Goal: Task Accomplishment & Management: Manage account settings

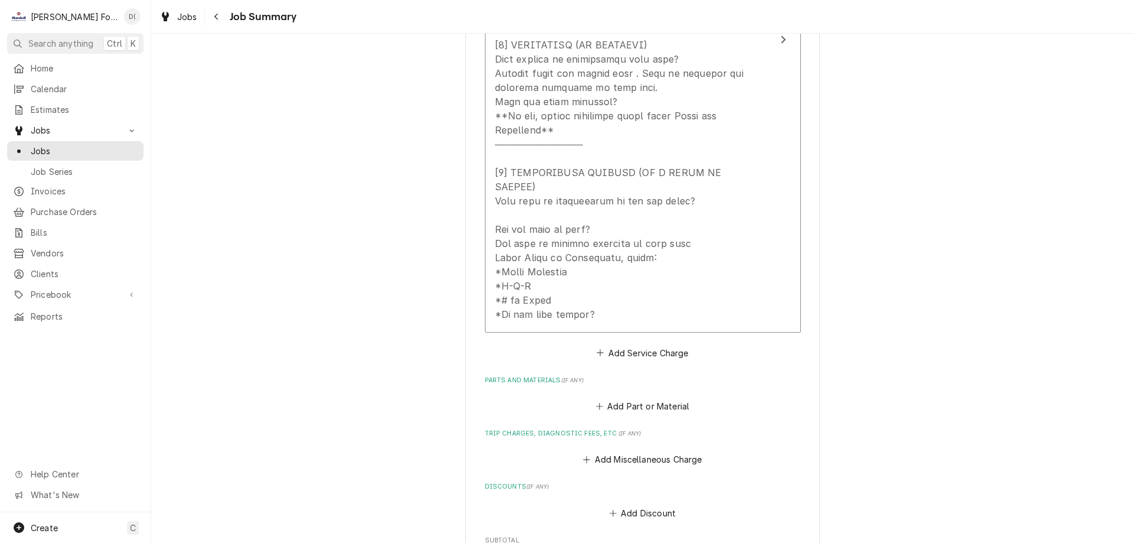
scroll to position [413, 0]
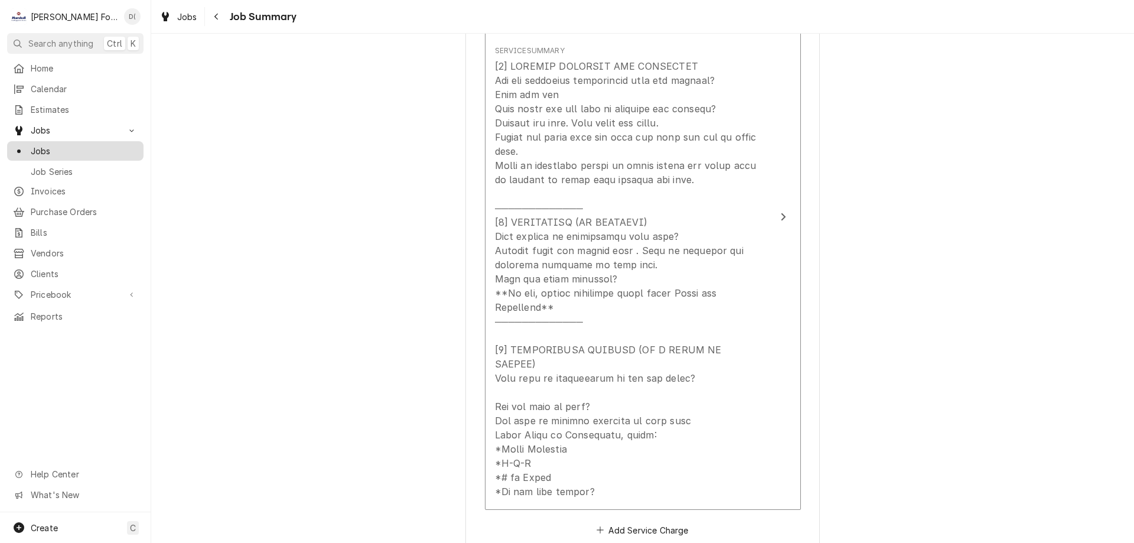
click at [101, 149] on span "Jobs" at bounding box center [84, 151] width 107 height 12
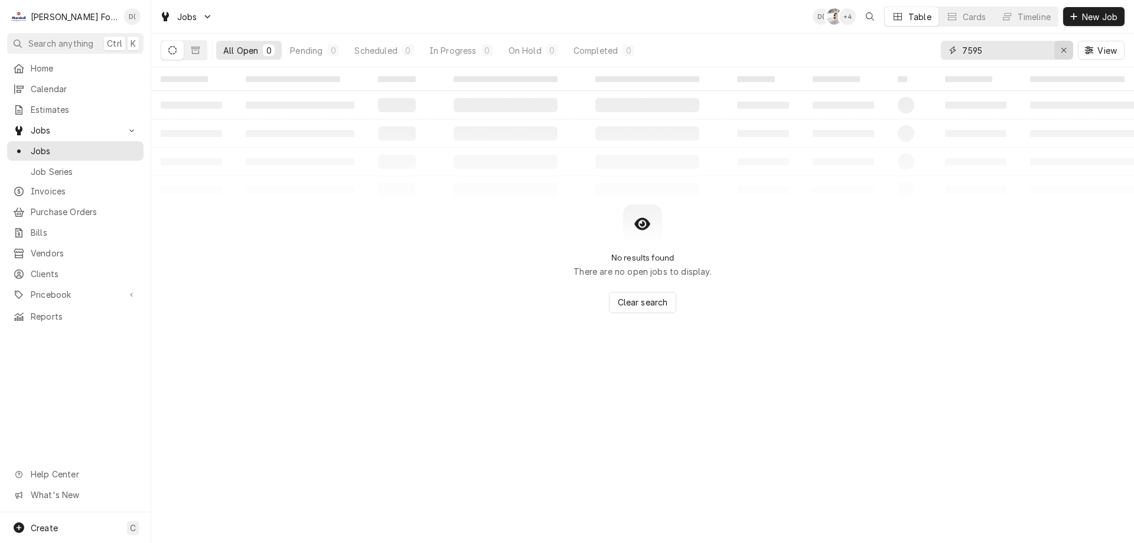
click at [1061, 51] on icon "Erase input" at bounding box center [1064, 50] width 6 height 8
click at [1021, 51] on input "Dynamic Content Wrapper" at bounding box center [1017, 50] width 111 height 19
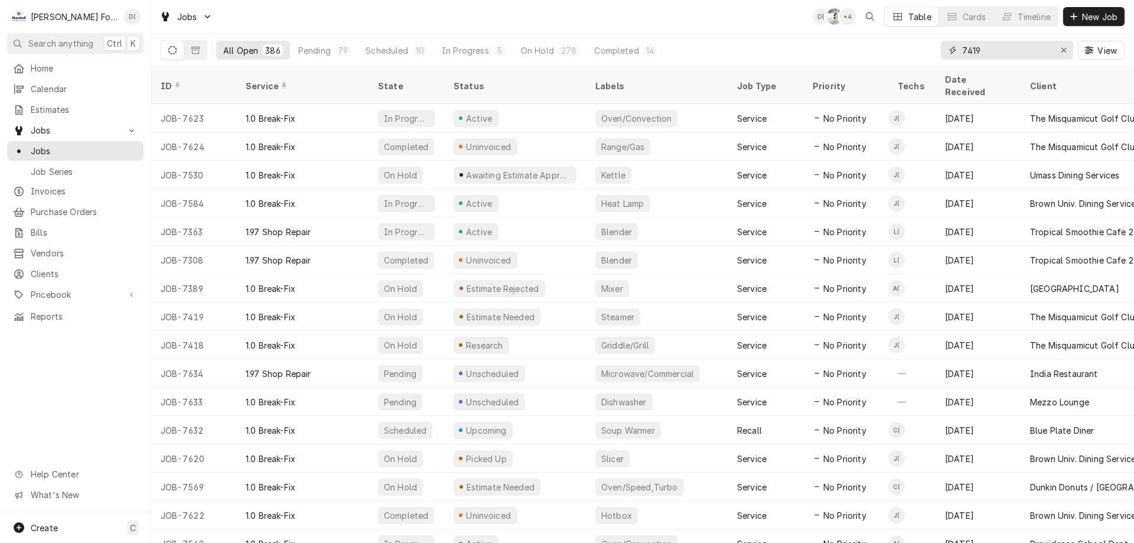
type input "7419"
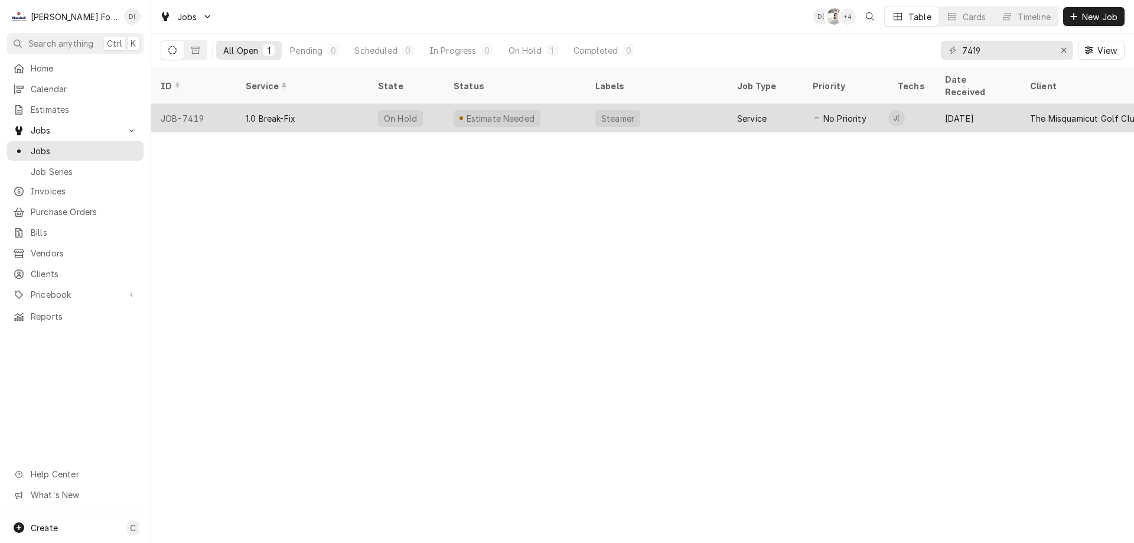
click at [566, 104] on div "Estimate Needed" at bounding box center [515, 118] width 142 height 28
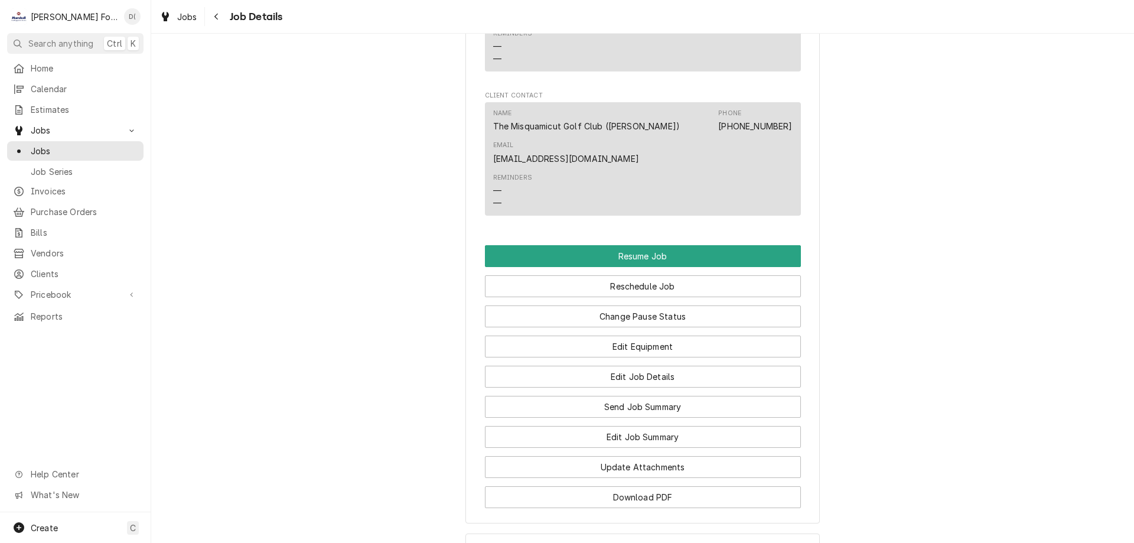
scroll to position [1299, 0]
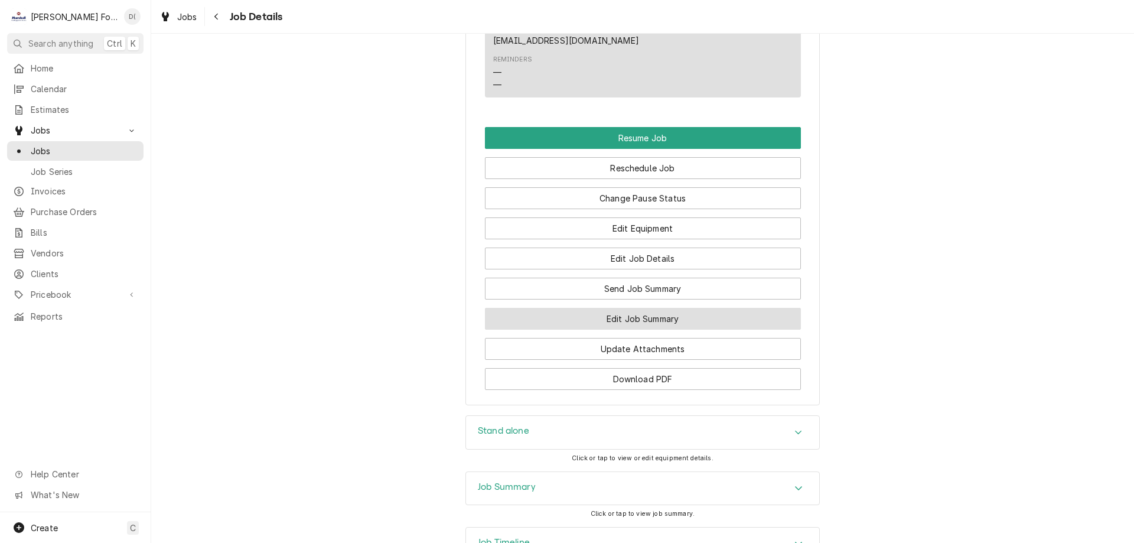
click at [629, 330] on button "Edit Job Summary" at bounding box center [643, 319] width 316 height 22
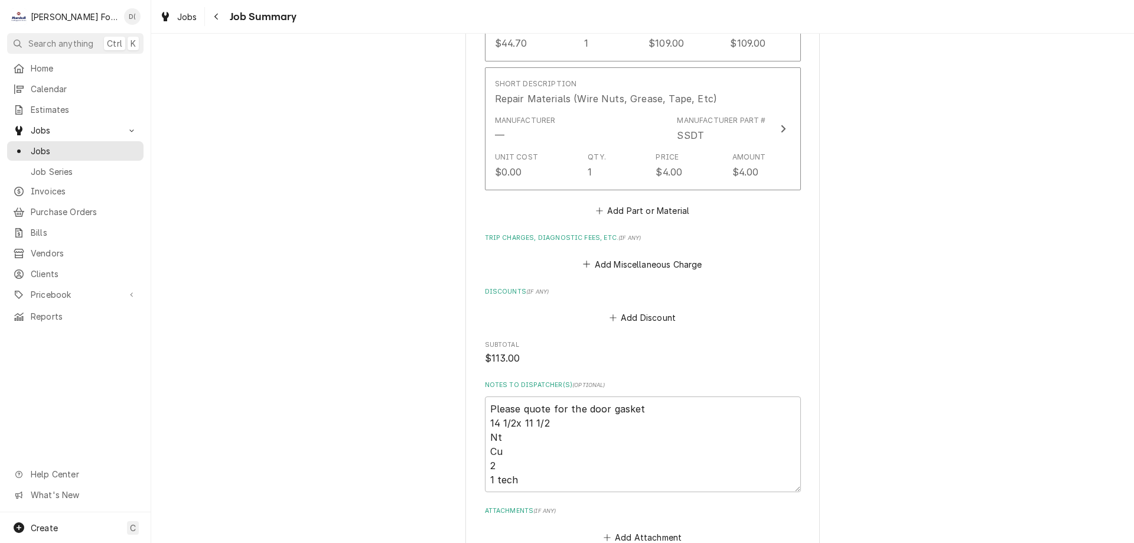
scroll to position [1004, 0]
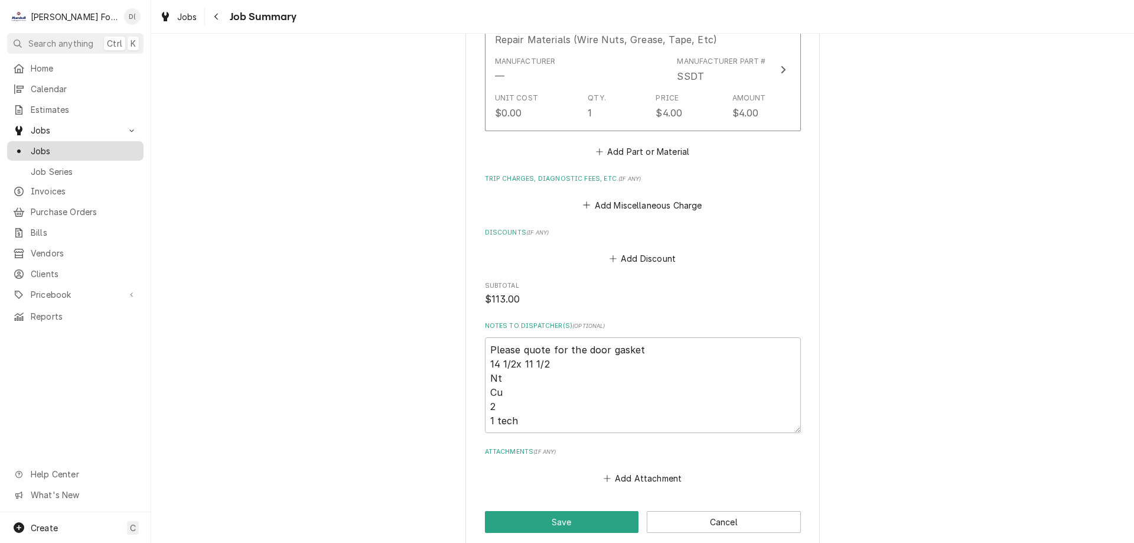
click at [68, 145] on span "Jobs" at bounding box center [84, 151] width 107 height 12
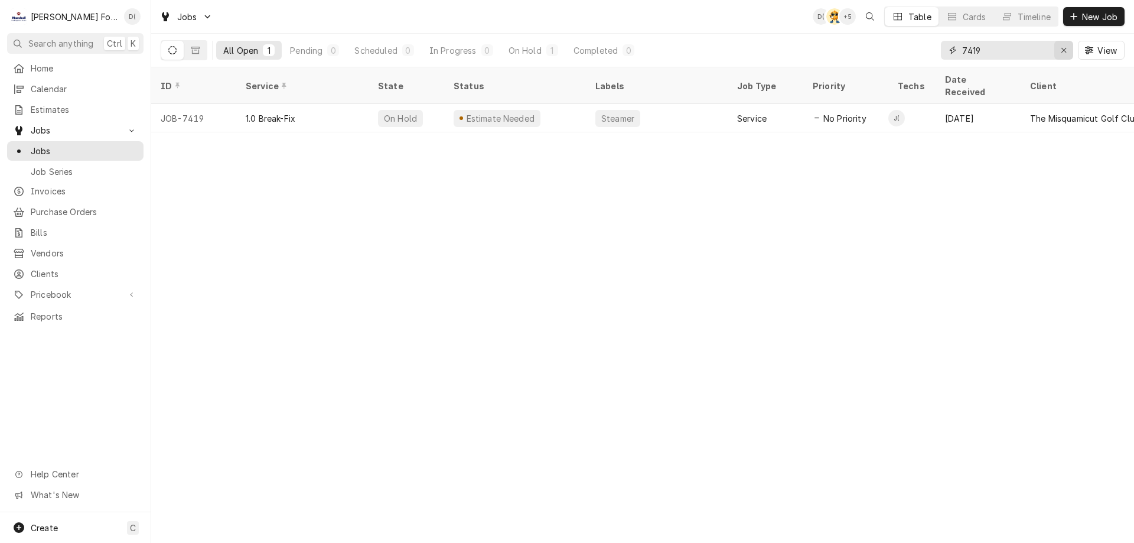
click at [1061, 51] on icon "Erase input" at bounding box center [1064, 50] width 6 height 8
click at [1031, 47] on input "Dynamic Content Wrapper" at bounding box center [1017, 50] width 111 height 19
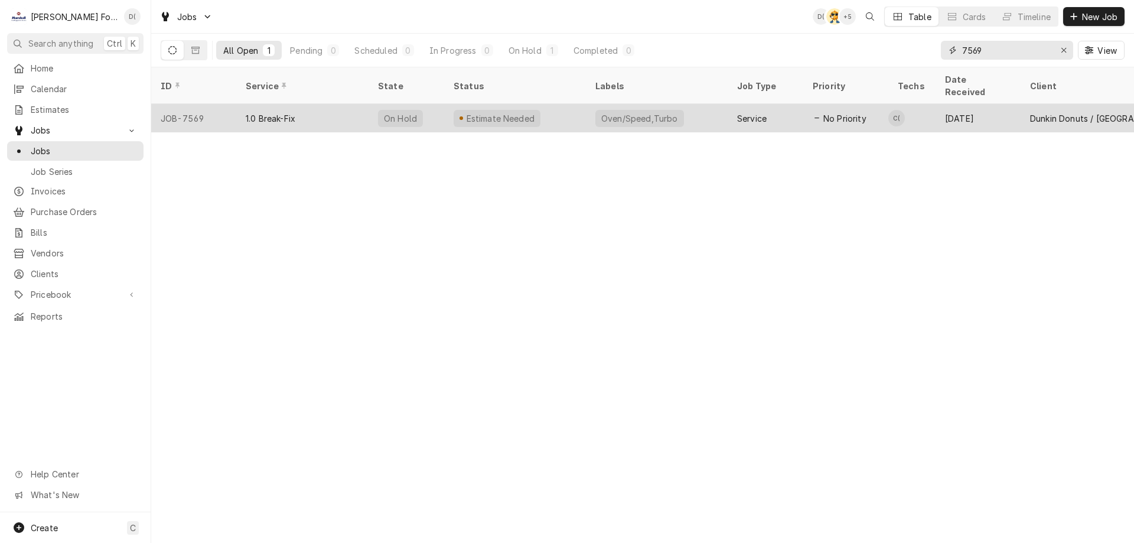
type input "7569"
click at [554, 104] on div "Estimate Needed" at bounding box center [515, 118] width 142 height 28
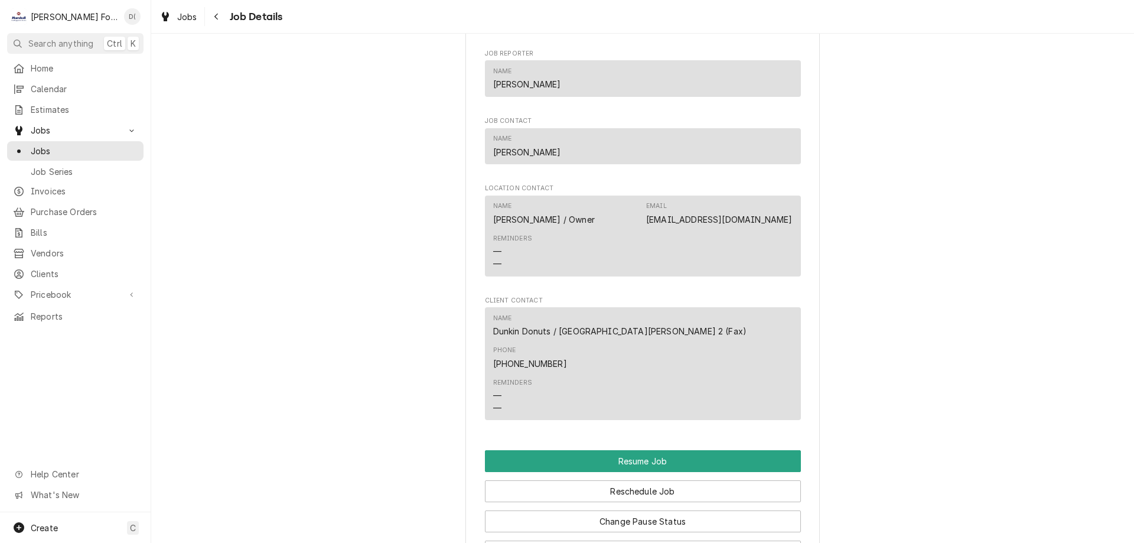
scroll to position [1181, 0]
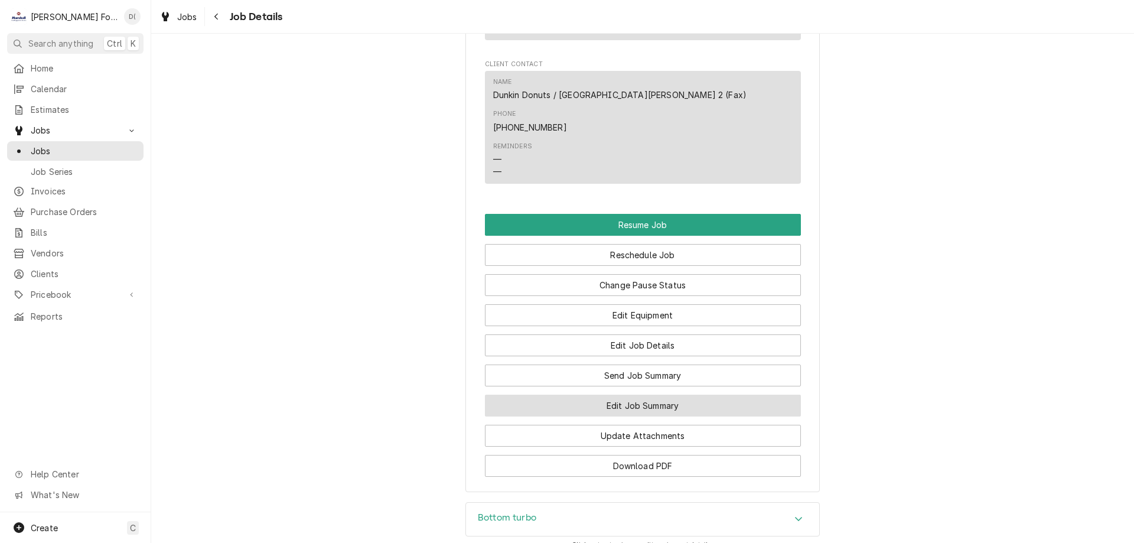
click at [600, 395] on button "Edit Job Summary" at bounding box center [643, 406] width 316 height 22
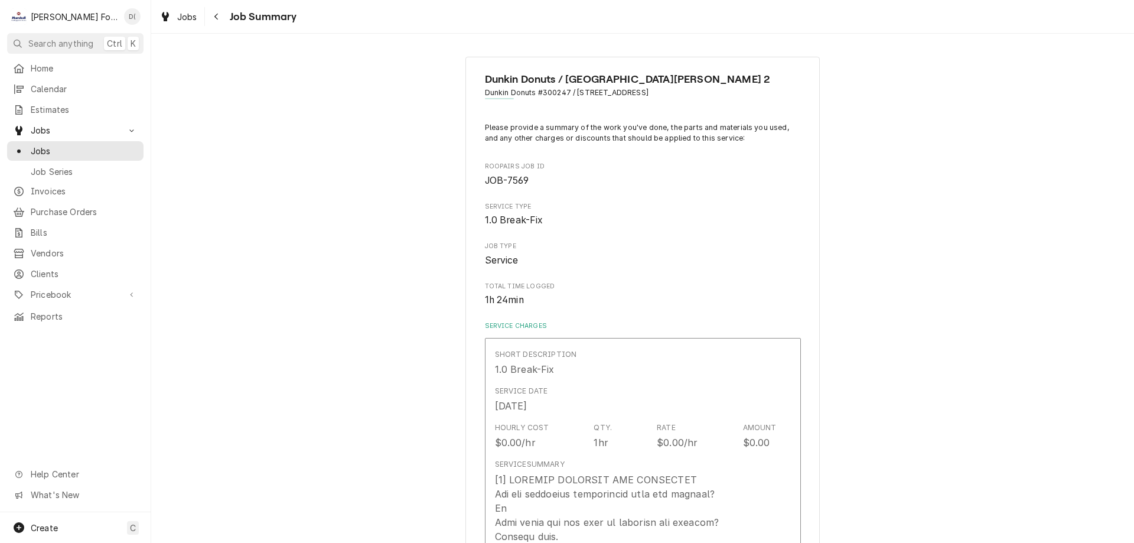
type textarea "x"
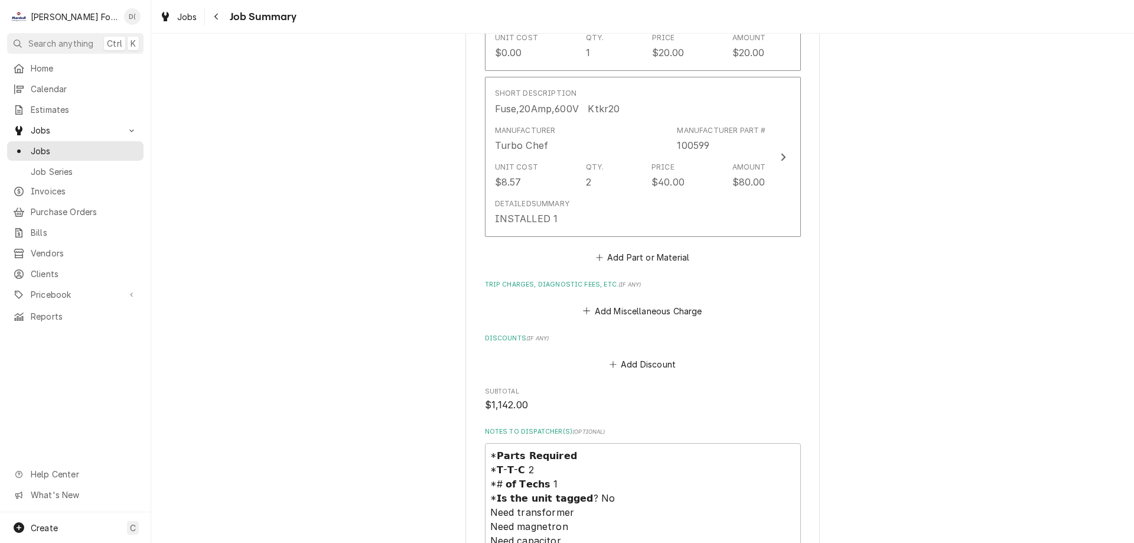
scroll to position [1654, 0]
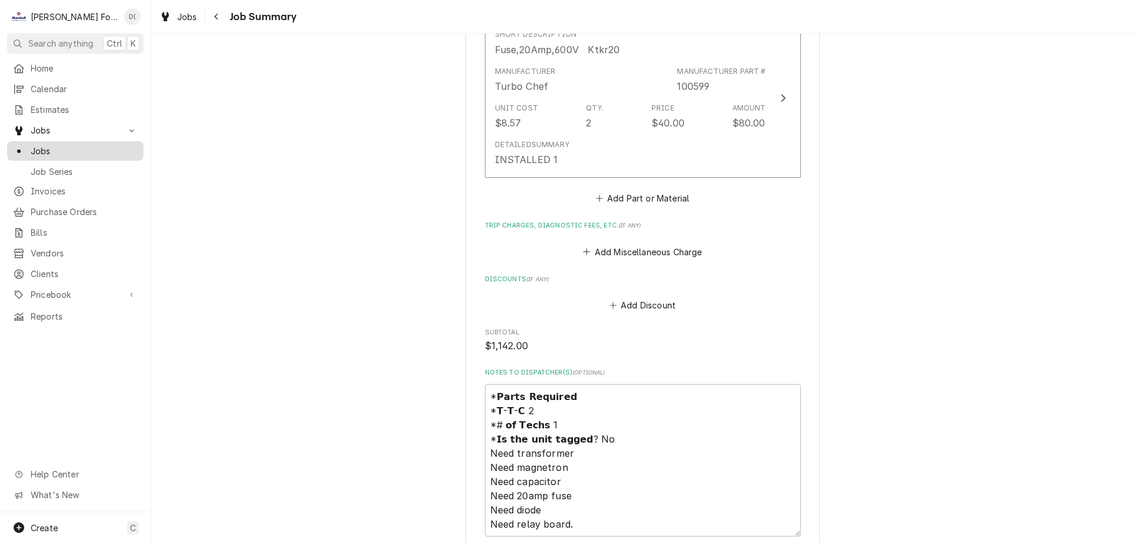
click at [66, 150] on span "Jobs" at bounding box center [84, 151] width 107 height 12
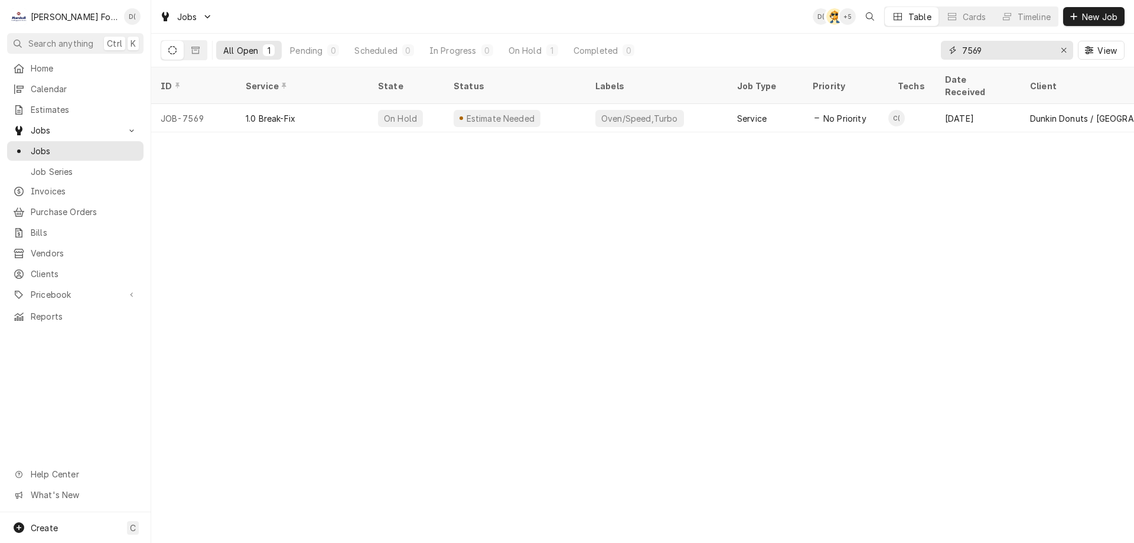
drag, startPoint x: 989, startPoint y: 51, endPoint x: 981, endPoint y: 51, distance: 8.9
click at [982, 51] on input "7569" at bounding box center [1006, 50] width 89 height 19
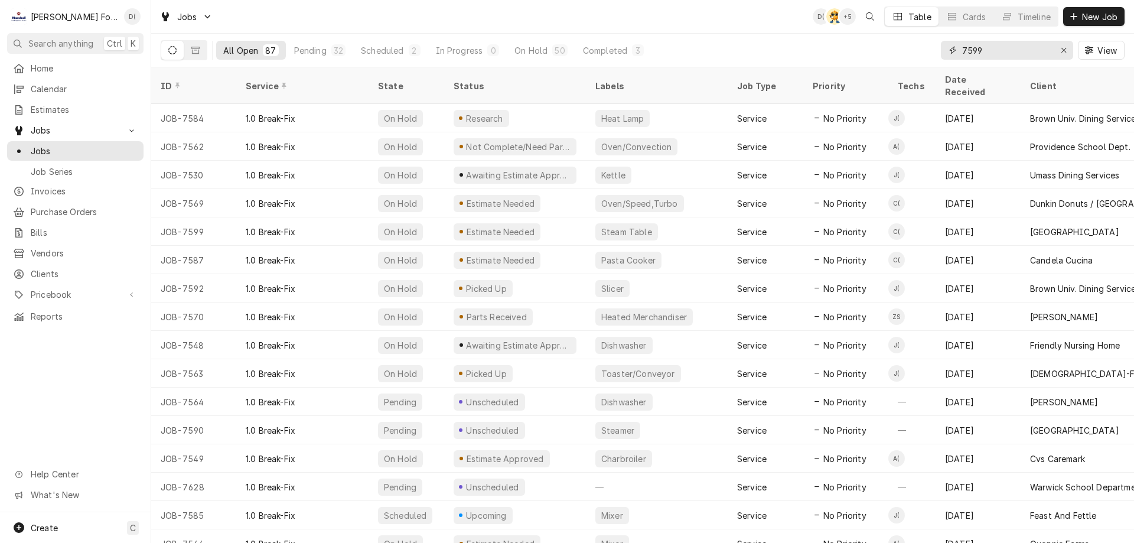
type input "7599"
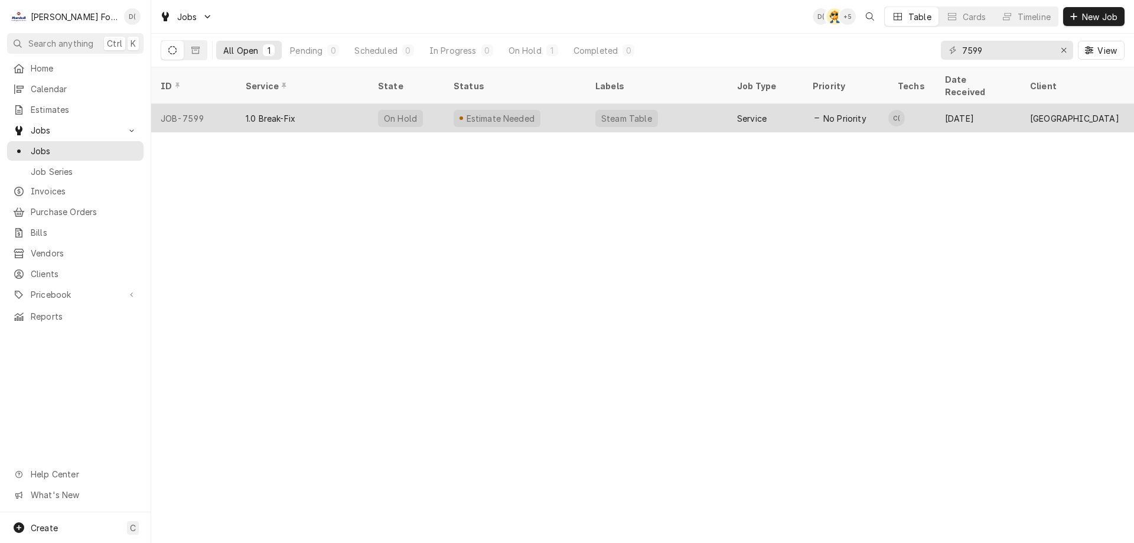
click at [575, 104] on div "Estimate Needed" at bounding box center [515, 118] width 142 height 28
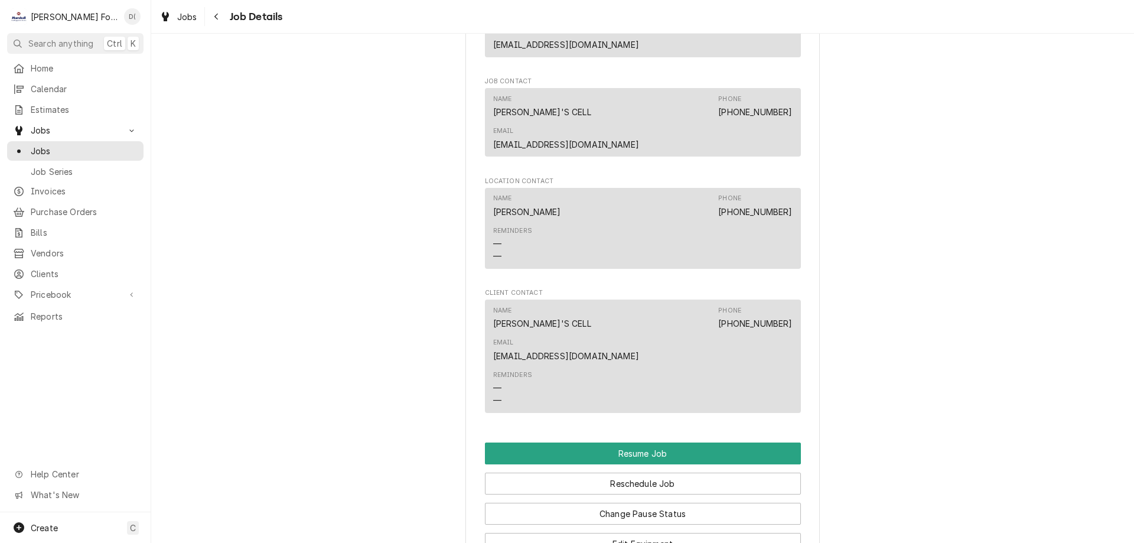
scroll to position [1536, 0]
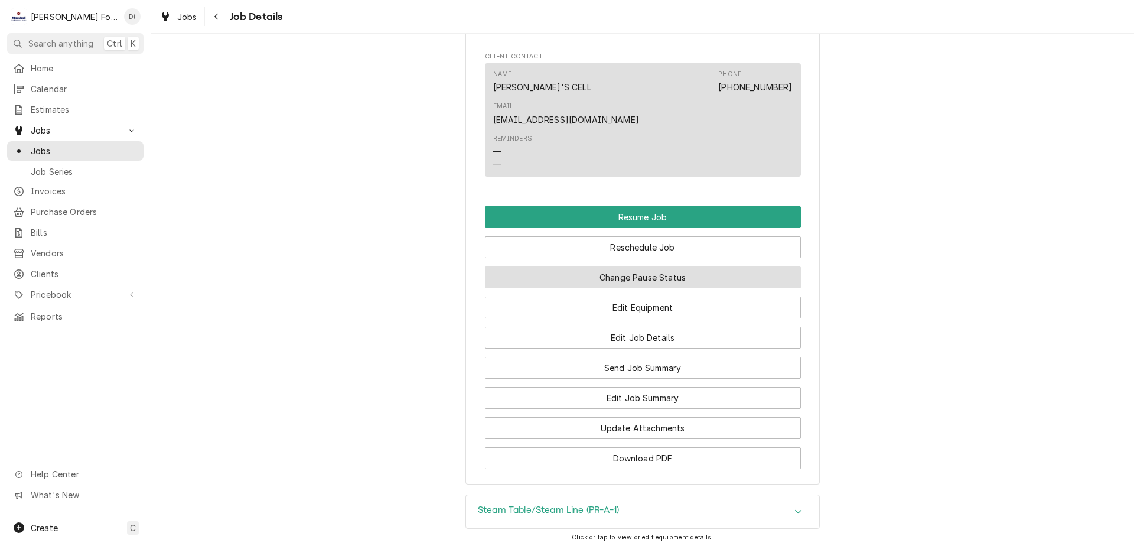
click at [680, 266] on button "Change Pause Status" at bounding box center [643, 277] width 316 height 22
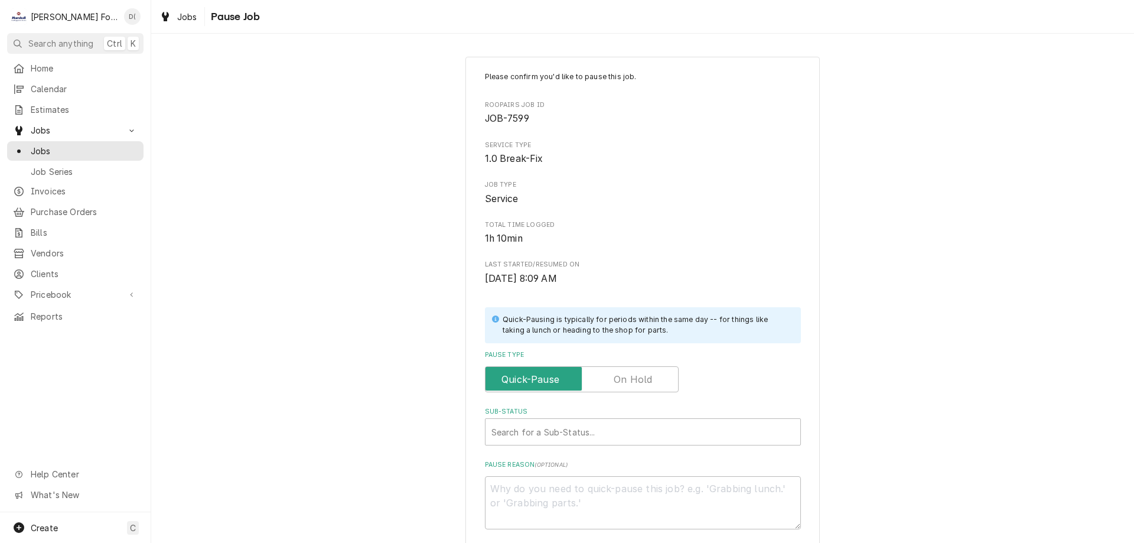
click at [631, 374] on label "Pause Type" at bounding box center [582, 379] width 194 height 26
click at [631, 374] on input "Pause Type" at bounding box center [581, 379] width 183 height 26
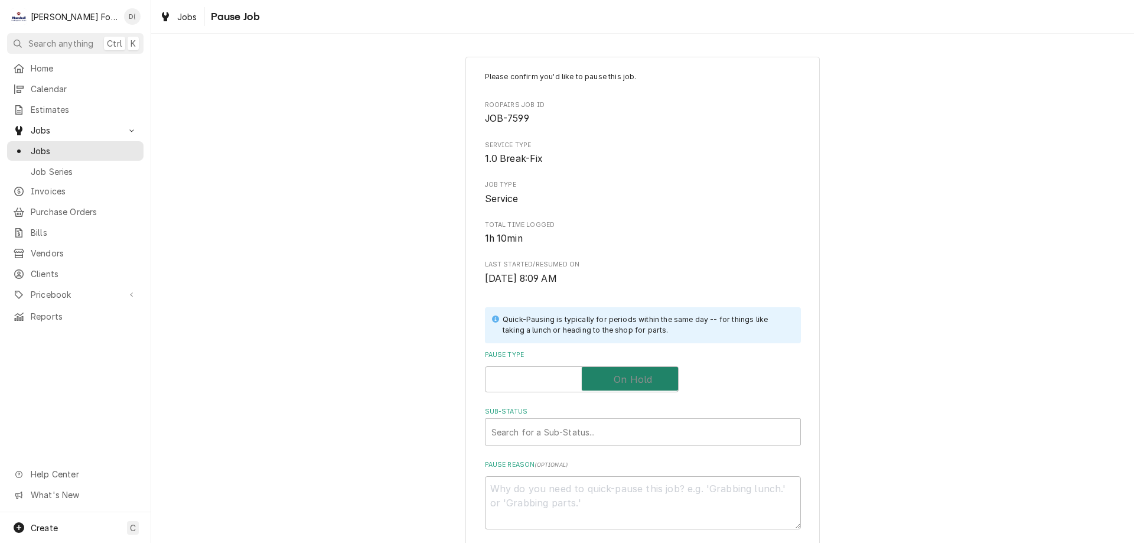
checkbox input "true"
click at [558, 426] on div "Sub-Status" at bounding box center [642, 431] width 303 height 21
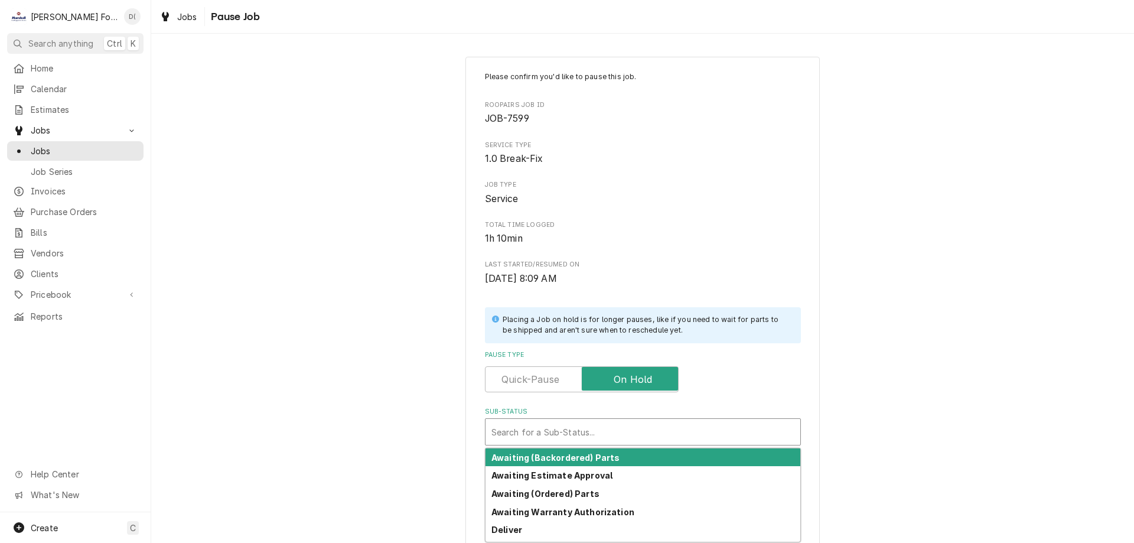
scroll to position [119, 0]
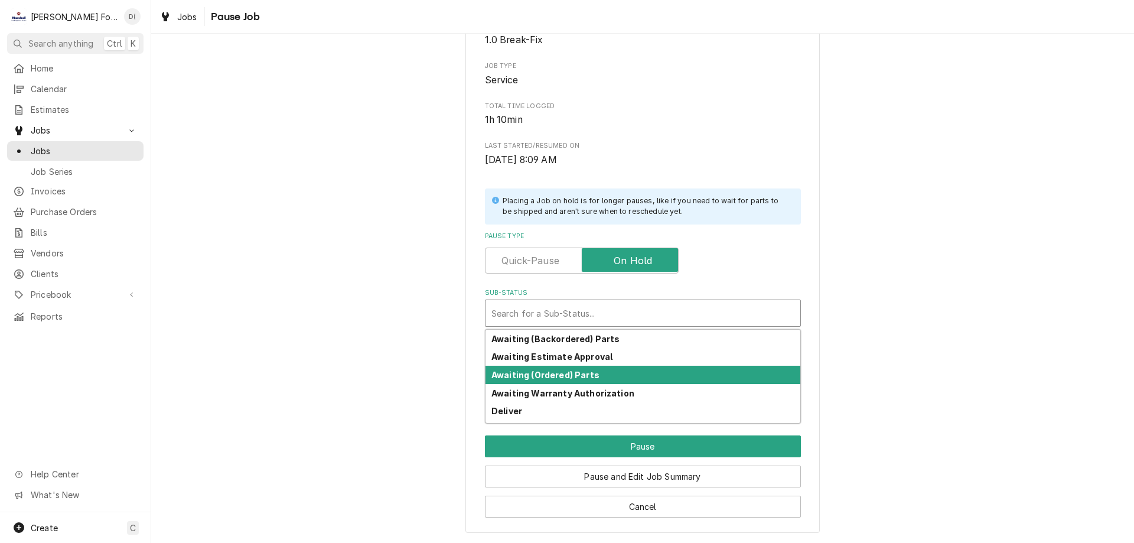
click at [553, 377] on strong "Awaiting (Ordered) Parts" at bounding box center [545, 375] width 108 height 10
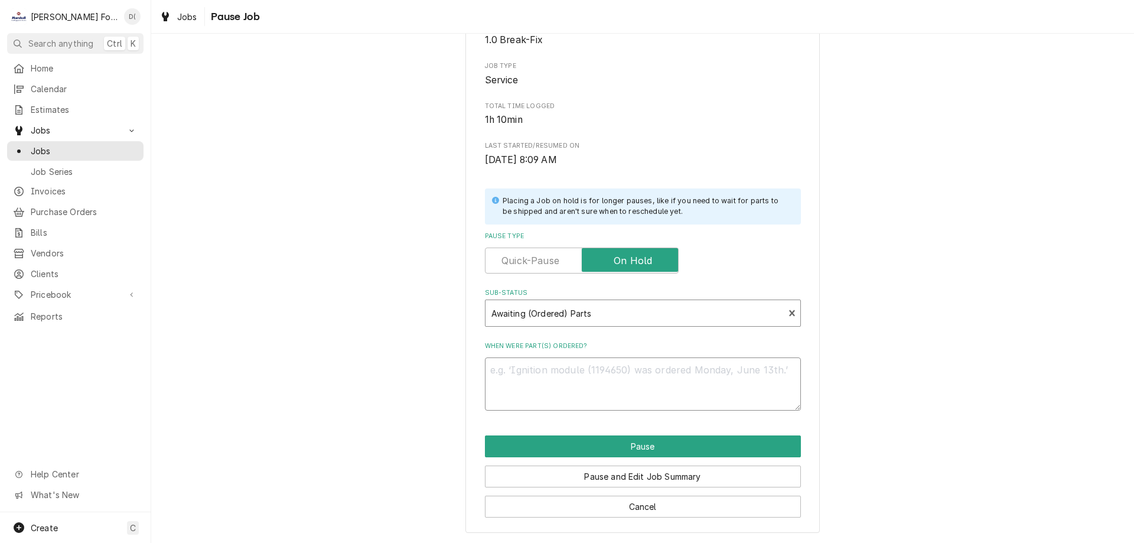
click at [549, 383] on textarea "When were part(s) ordered?" at bounding box center [643, 383] width 316 height 53
type textarea "x"
type textarea "9"
type textarea "x"
type textarea "9/"
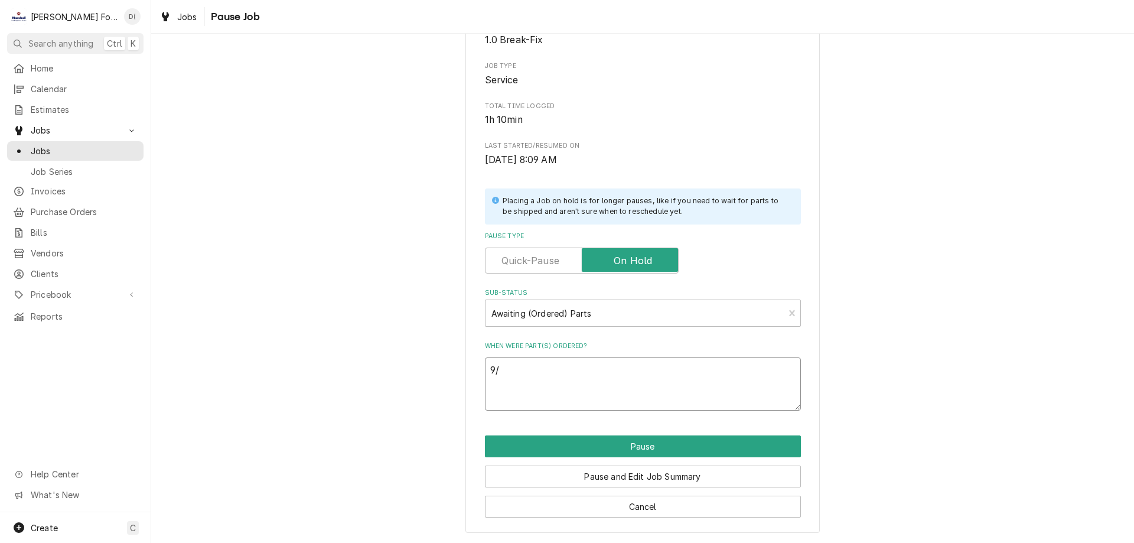
type textarea "x"
type textarea "9/3"
type textarea "x"
type textarea "9/30"
type textarea "x"
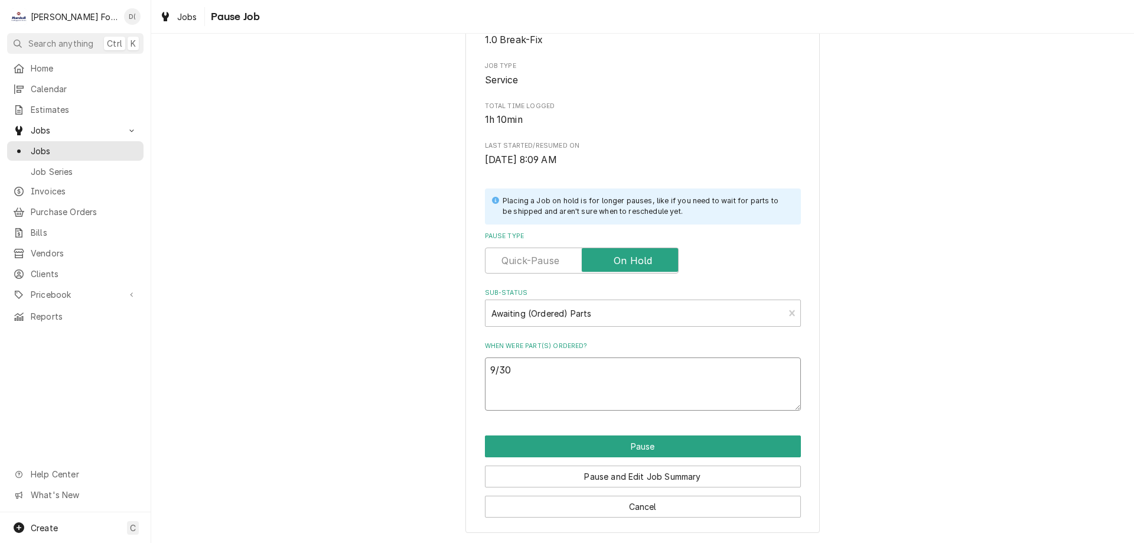
type textarea "9/30/"
type textarea "x"
type textarea "9/30/2"
type textarea "x"
type textarea "9/30/25"
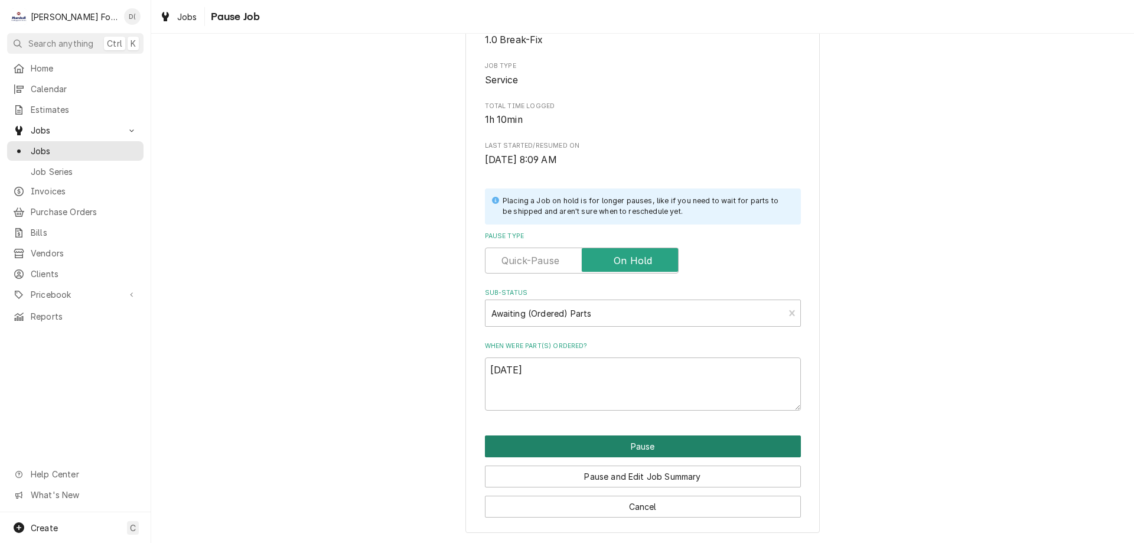
click at [605, 442] on button "Pause" at bounding box center [643, 446] width 316 height 22
type textarea "x"
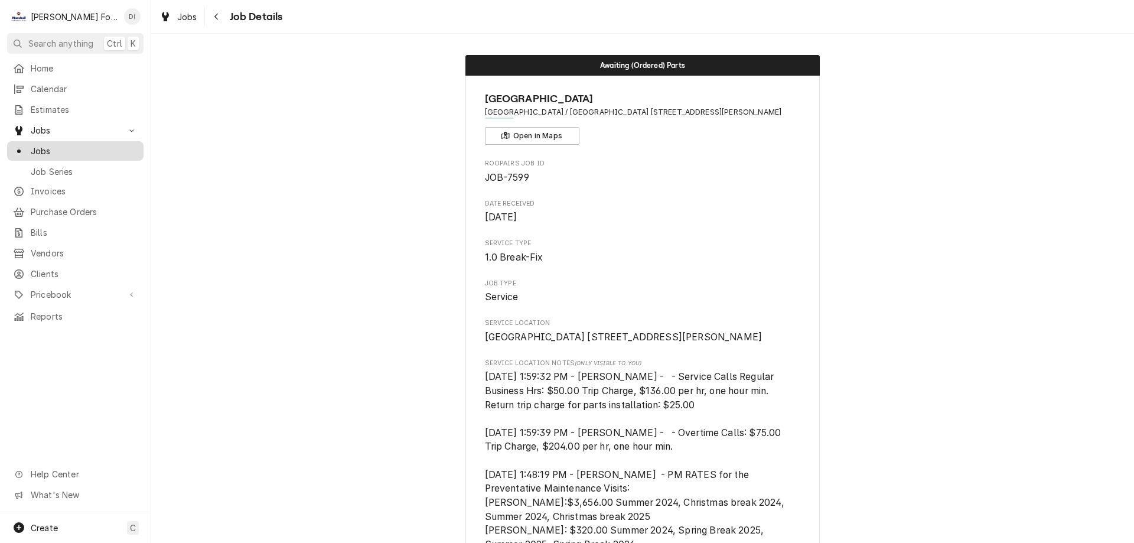
click at [50, 145] on span "Jobs" at bounding box center [84, 151] width 107 height 12
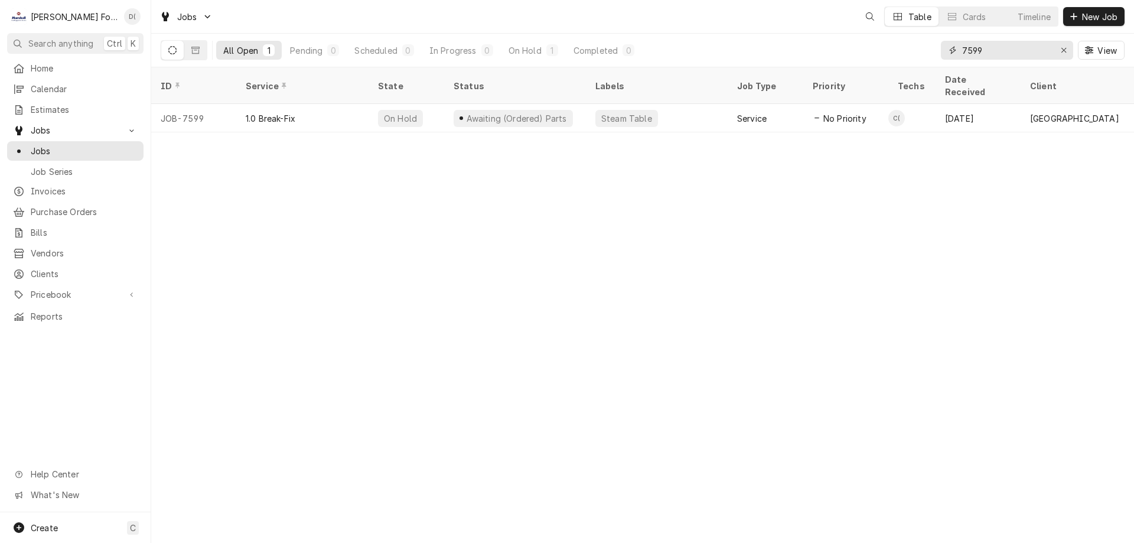
click at [994, 48] on input "7599" at bounding box center [1006, 50] width 89 height 19
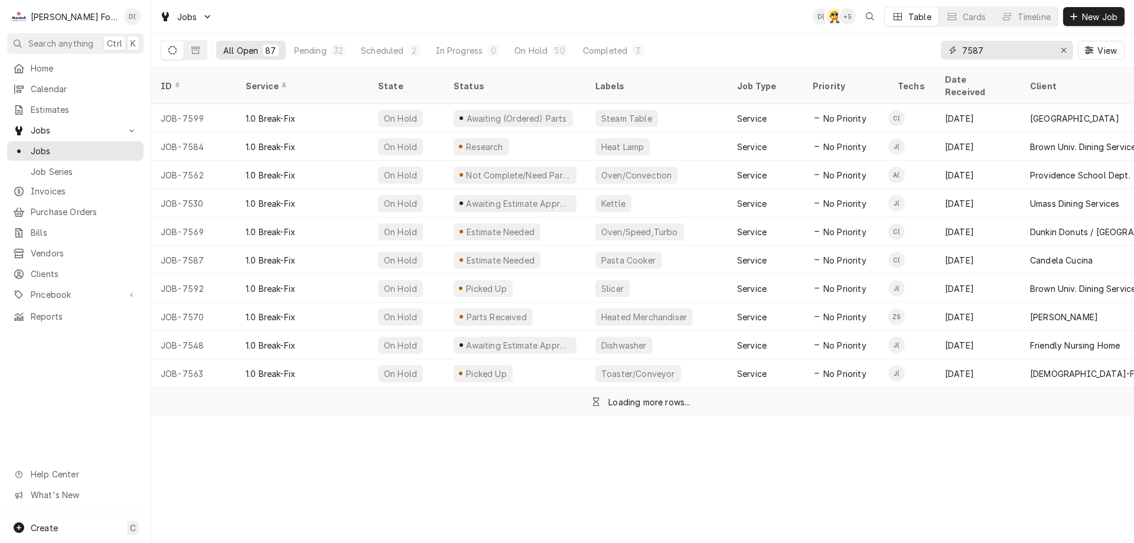
type input "7587"
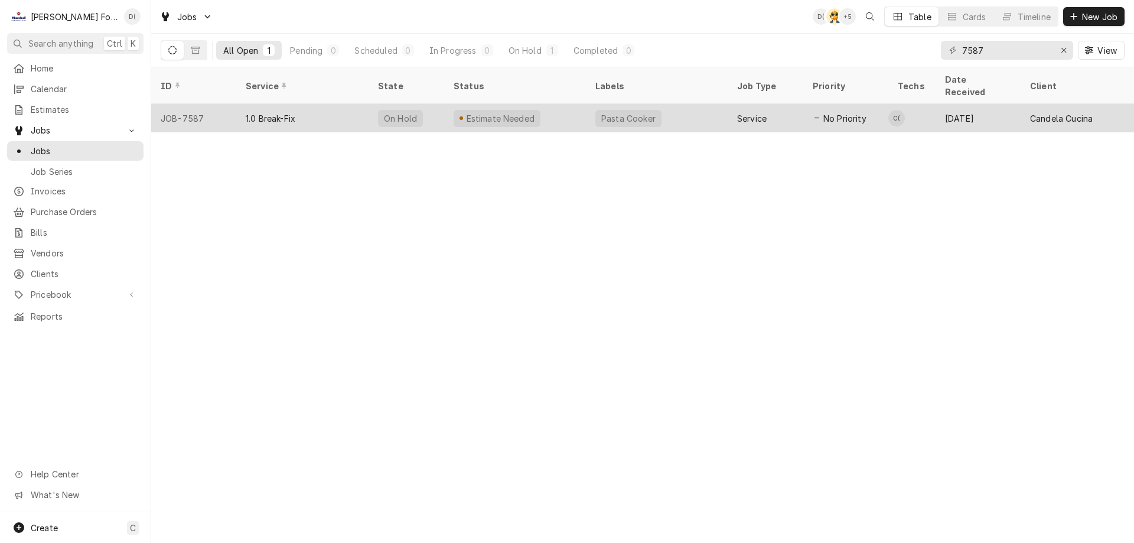
click at [557, 104] on div "Estimate Needed" at bounding box center [515, 118] width 142 height 28
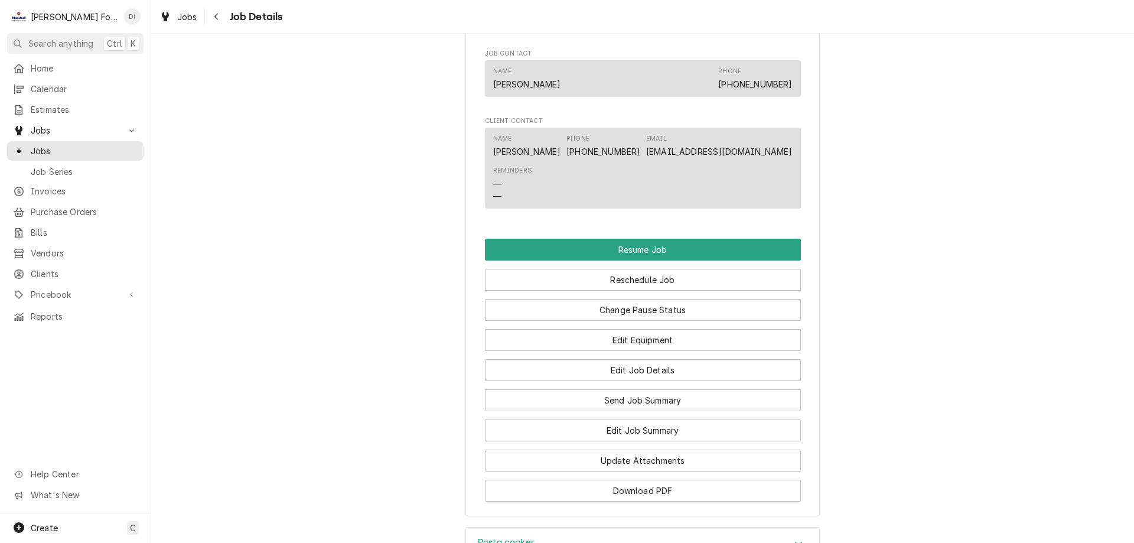
scroll to position [1181, 0]
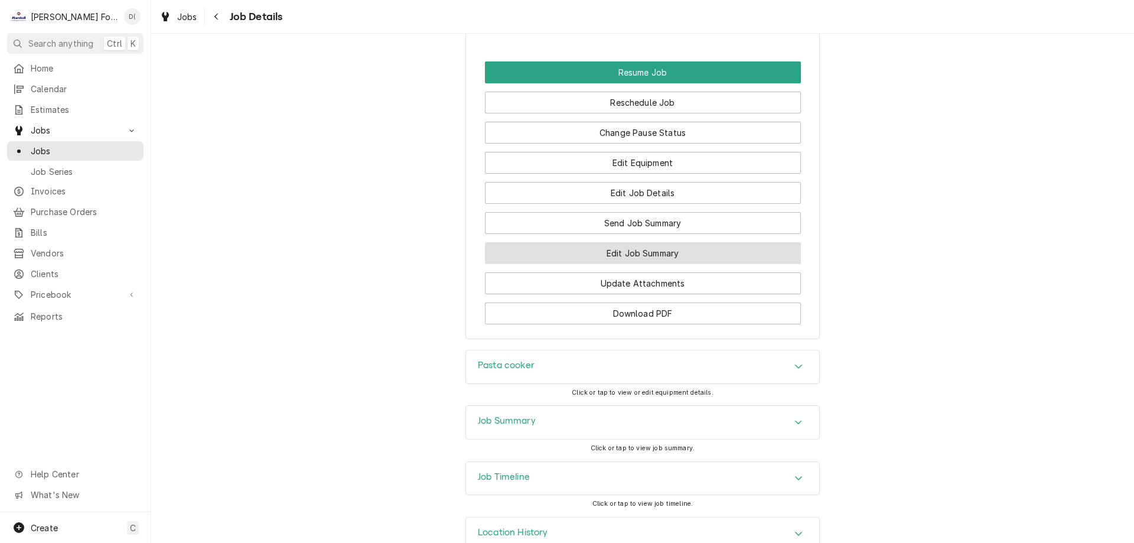
click at [591, 264] on button "Edit Job Summary" at bounding box center [643, 253] width 316 height 22
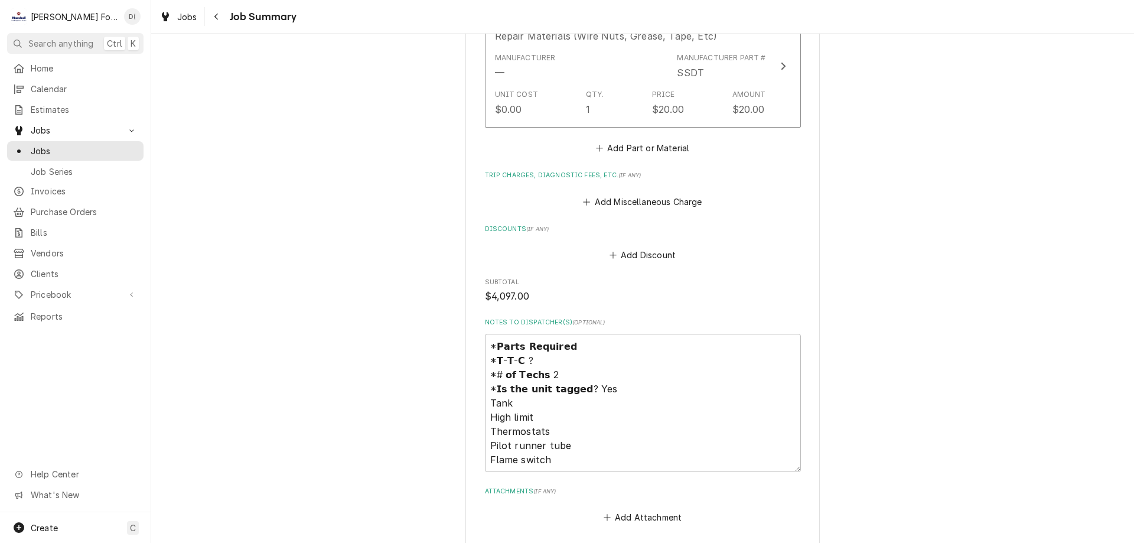
scroll to position [1654, 0]
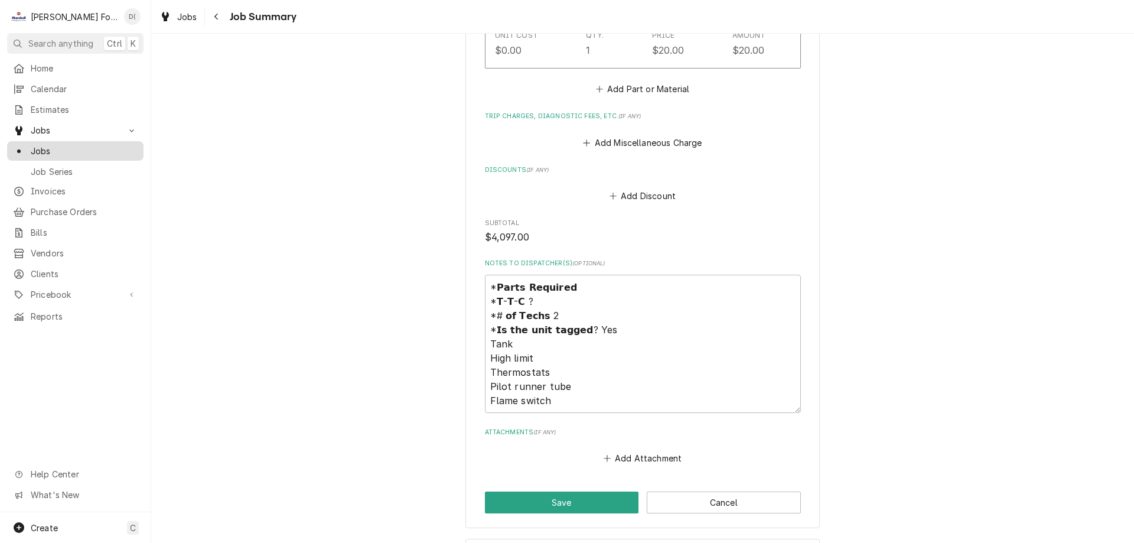
click at [82, 146] on span "Jobs" at bounding box center [84, 151] width 107 height 12
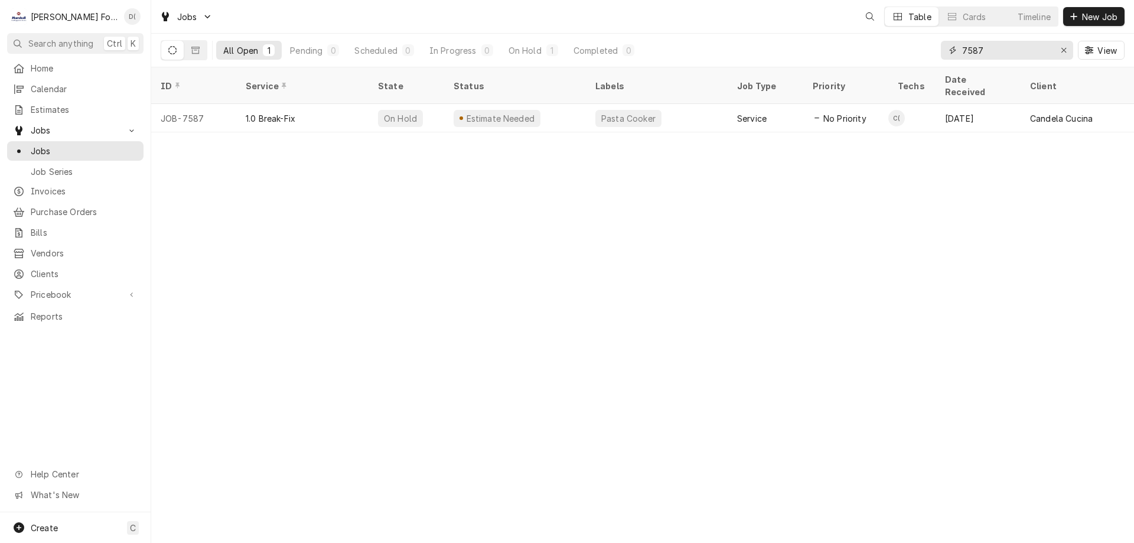
click at [988, 52] on input "7587" at bounding box center [1006, 50] width 89 height 19
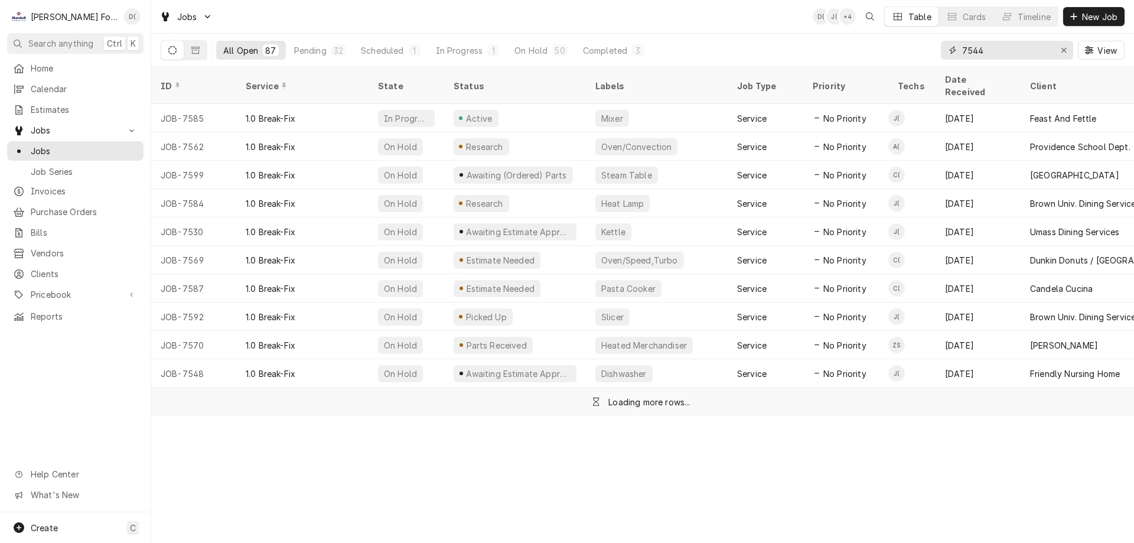
type input "7544"
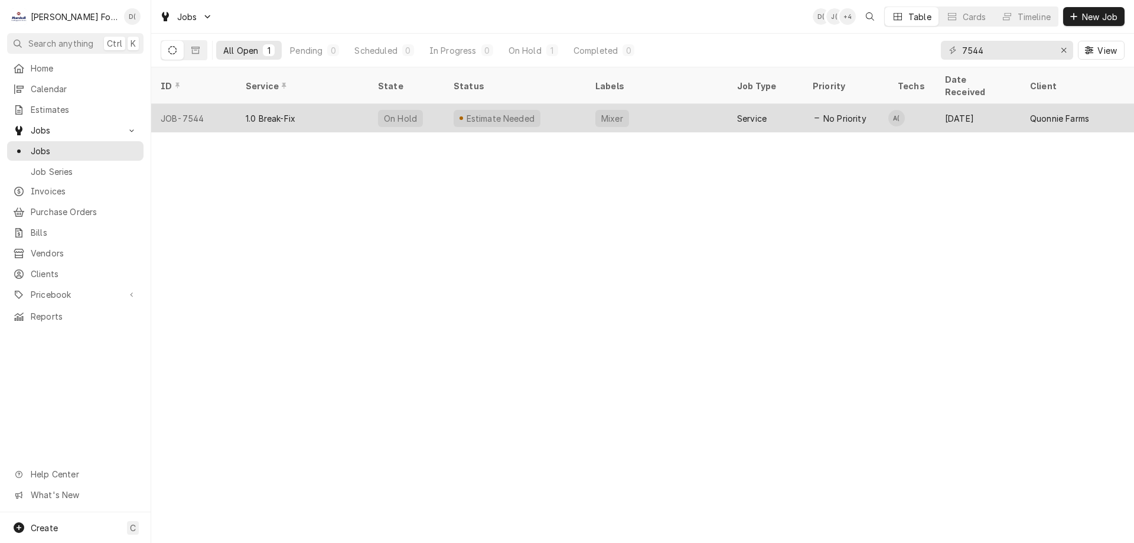
click at [720, 104] on div "Mixer" at bounding box center [657, 118] width 142 height 28
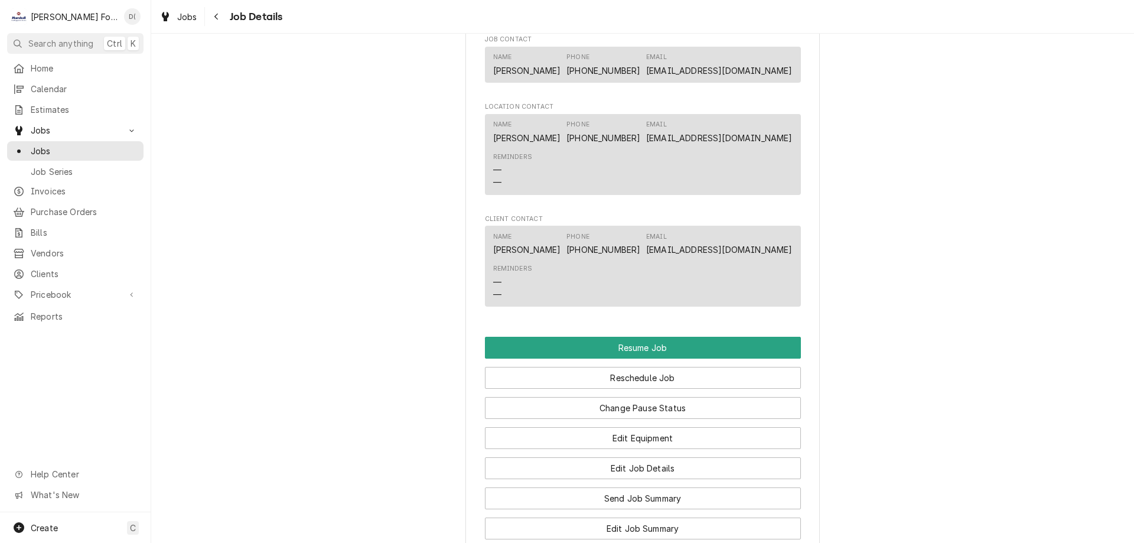
scroll to position [1240, 0]
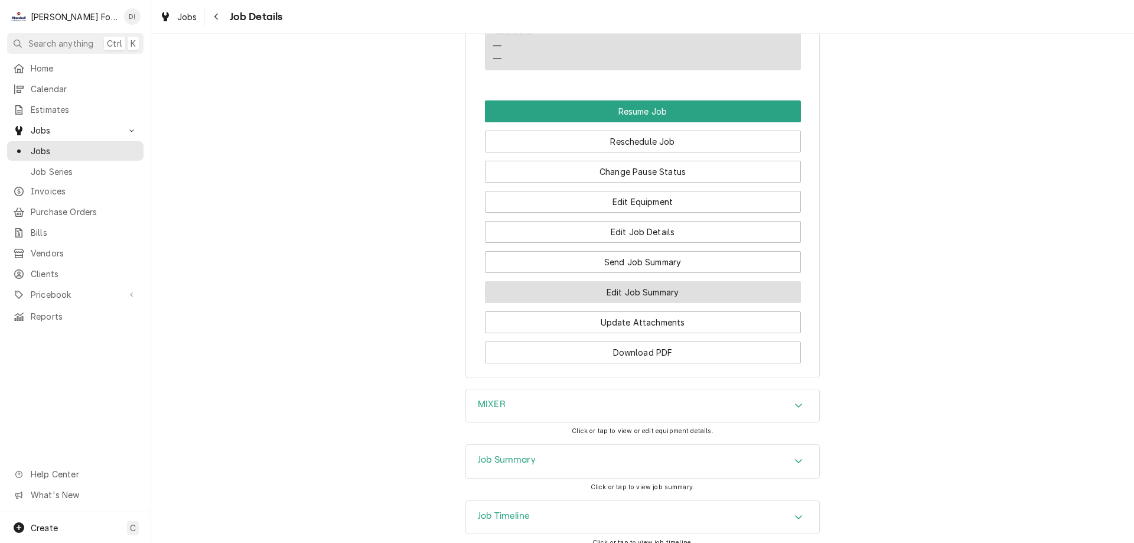
click at [626, 299] on button "Edit Job Summary" at bounding box center [643, 292] width 316 height 22
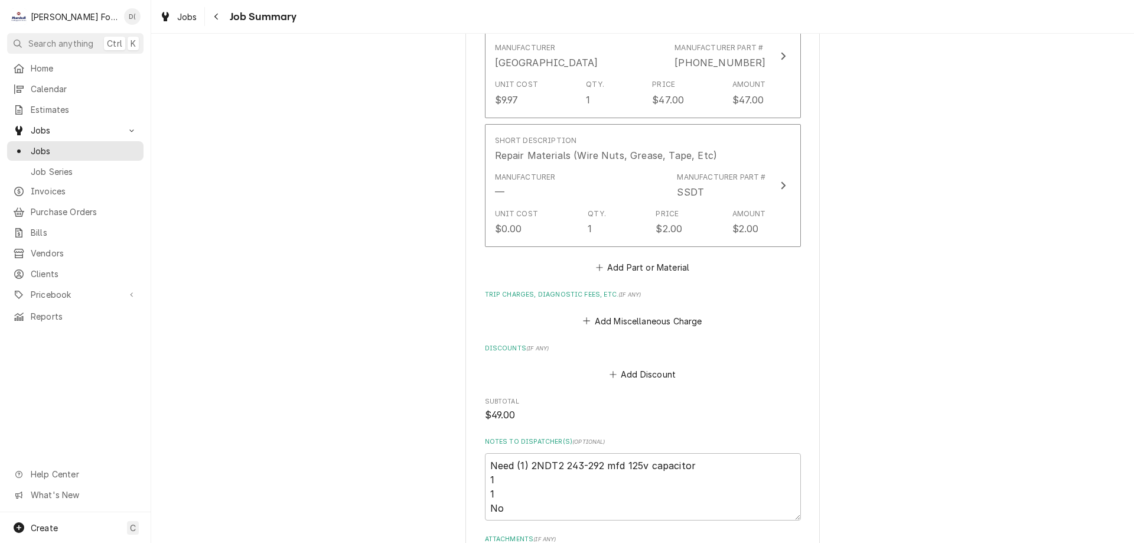
scroll to position [1131, 0]
